Goal: Information Seeking & Learning: Learn about a topic

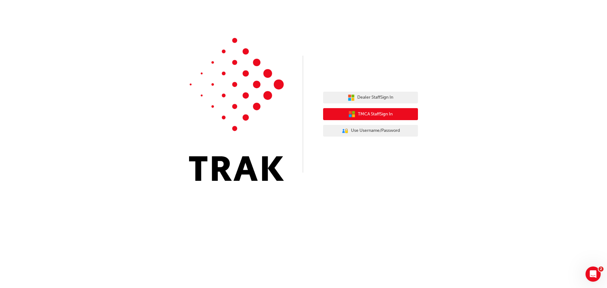
click at [369, 113] on span "TMCA Staff Sign In" at bounding box center [375, 114] width 35 height 7
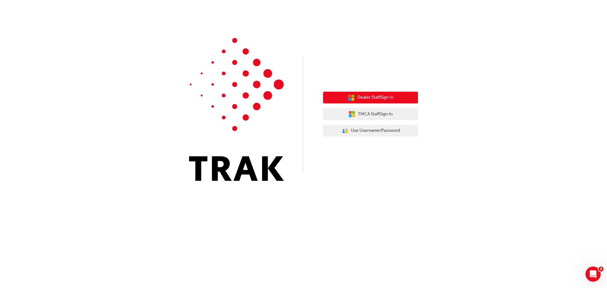
click at [384, 96] on span "Dealer Staff Sign In" at bounding box center [375, 97] width 36 height 7
drag, startPoint x: 384, startPoint y: 96, endPoint x: 402, endPoint y: 68, distance: 33.4
click at [402, 68] on div "Dealer Staff Sign In TMCA Staff Sign In User Authentication Icon - Blue Person,…" at bounding box center [303, 95] width 607 height 190
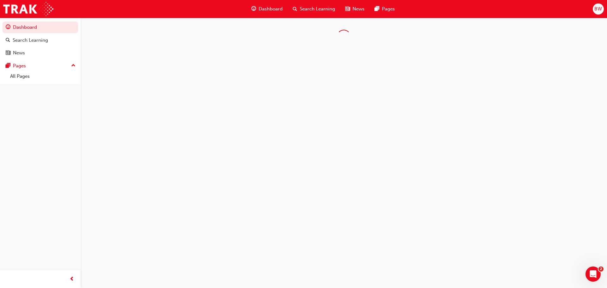
click at [459, 71] on div at bounding box center [303, 144] width 607 height 288
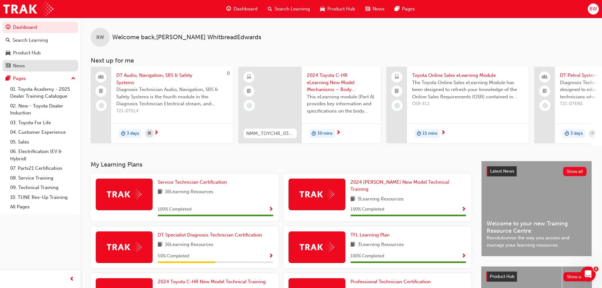
click at [16, 63] on div "News" at bounding box center [19, 65] width 12 height 7
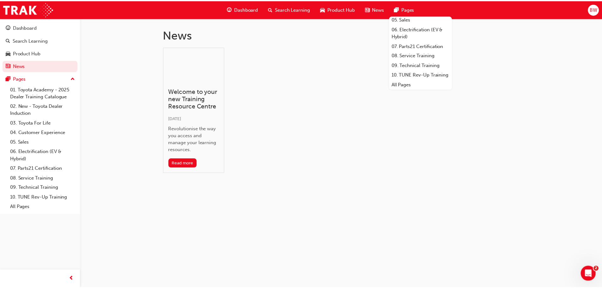
scroll to position [75, 0]
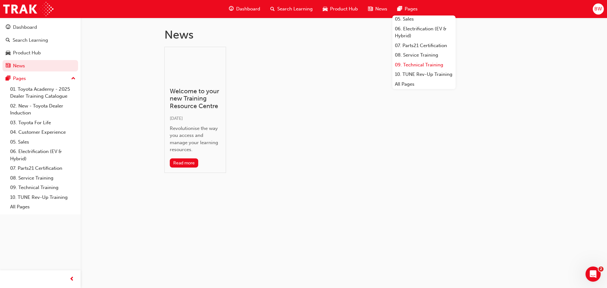
click at [420, 60] on link "09. Technical Training" at bounding box center [423, 65] width 63 height 10
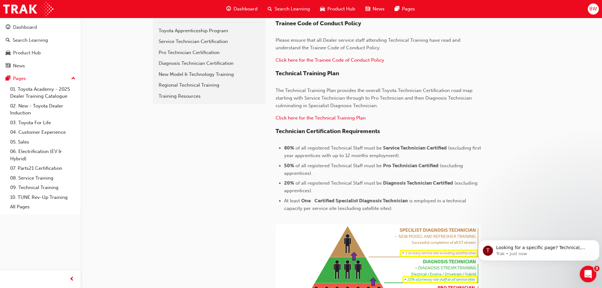
click at [585, 271] on icon "Open Intercom Messenger" at bounding box center [587, 273] width 10 height 10
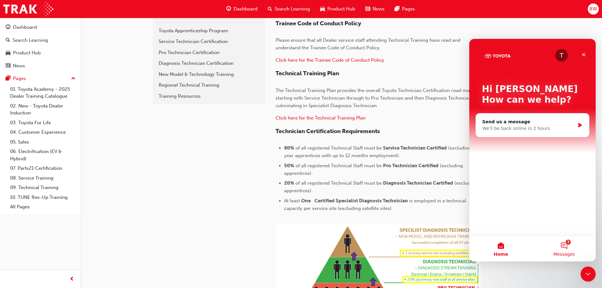
click at [567, 247] on button "3 Messages" at bounding box center [564, 248] width 63 height 25
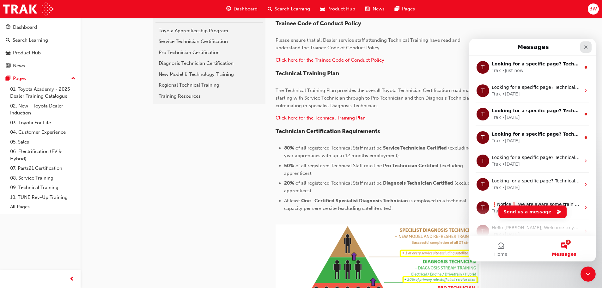
click at [589, 46] on icon "Close" at bounding box center [585, 47] width 5 height 5
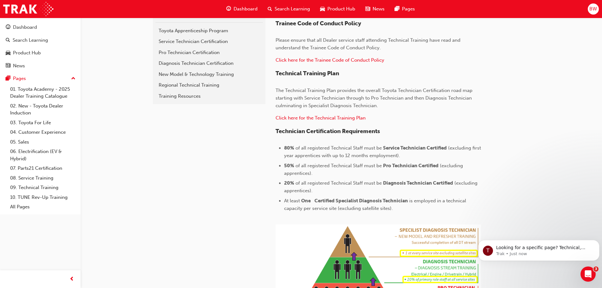
click at [233, 177] on div "technical 09. Technical Training Toyota Apprenticeship Program Service Technici…" at bounding box center [209, 197] width 114 height 423
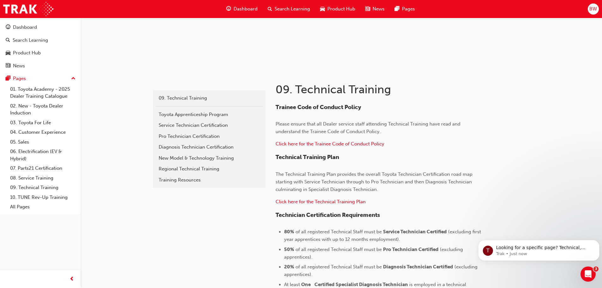
scroll to position [63, 0]
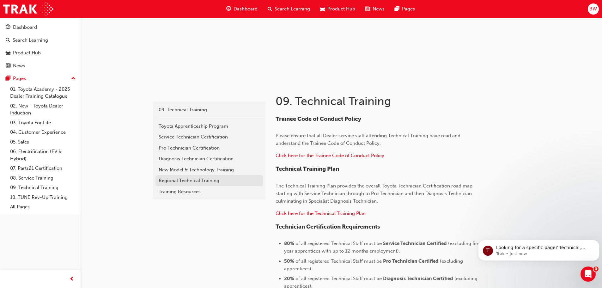
click at [190, 180] on div "Regional Technical Training" at bounding box center [209, 180] width 101 height 7
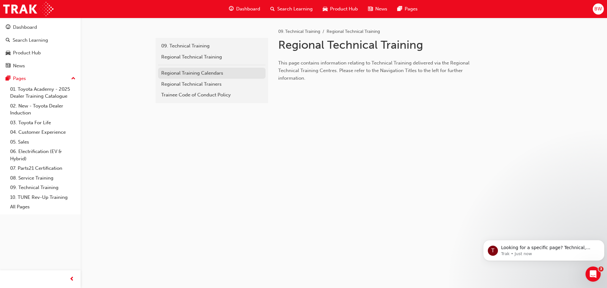
click at [212, 71] on div "Regional Training Calendars" at bounding box center [211, 73] width 101 height 7
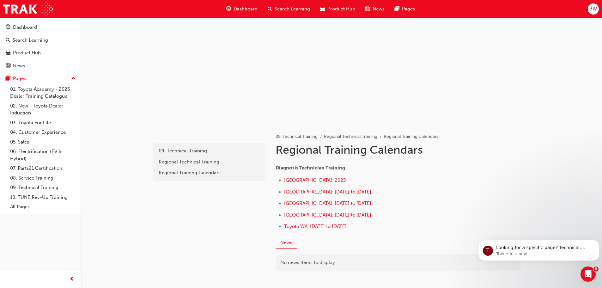
scroll to position [60, 0]
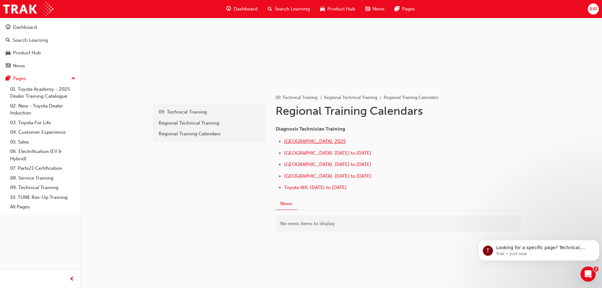
click at [317, 143] on span "[GEOGRAPHIC_DATA]: 2025" at bounding box center [315, 141] width 62 height 6
click at [220, 123] on div "Regional Technical Training" at bounding box center [209, 122] width 101 height 7
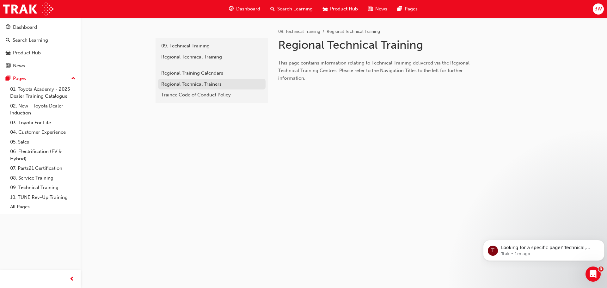
click at [210, 86] on div "Regional Technical Trainers" at bounding box center [211, 84] width 101 height 7
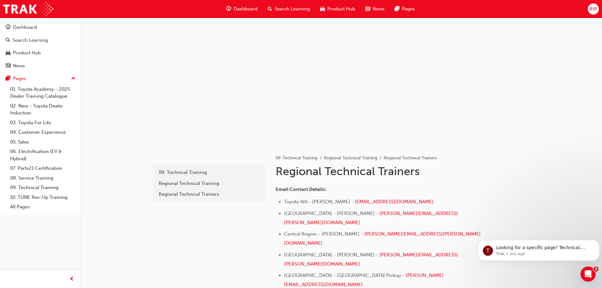
drag, startPoint x: 491, startPoint y: 179, endPoint x: 493, endPoint y: 196, distance: 17.8
click at [493, 196] on div "Email Contact Details: Toyota WA - [PERSON_NAME] - [EMAIL_ADDRESS][DOMAIN_NAME]…" at bounding box center [398, 276] width 245 height 192
